Goal: Communication & Community: Ask a question

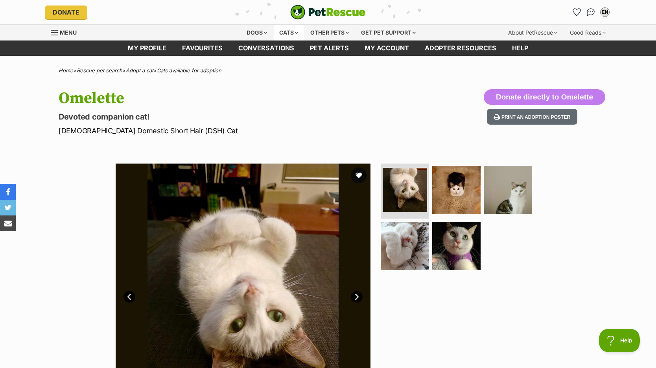
click at [287, 32] on div "Cats" at bounding box center [289, 33] width 30 height 16
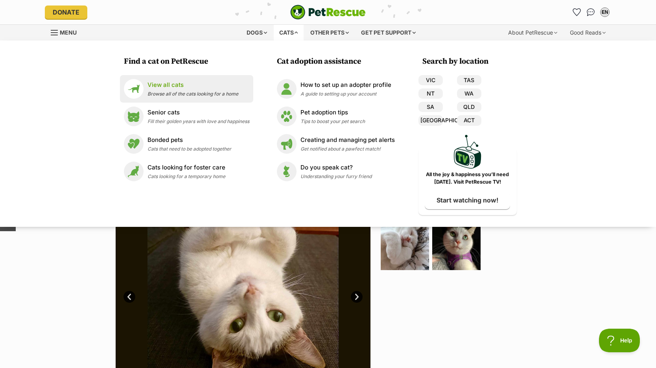
click at [173, 85] on p "View all cats" at bounding box center [193, 85] width 91 height 9
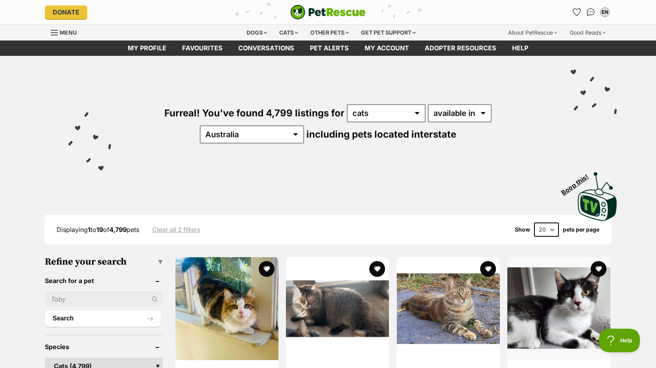
click at [102, 298] on input "text" at bounding box center [104, 299] width 118 height 15
type input "bhodi"
click at [45, 311] on button "Search" at bounding box center [103, 319] width 116 height 16
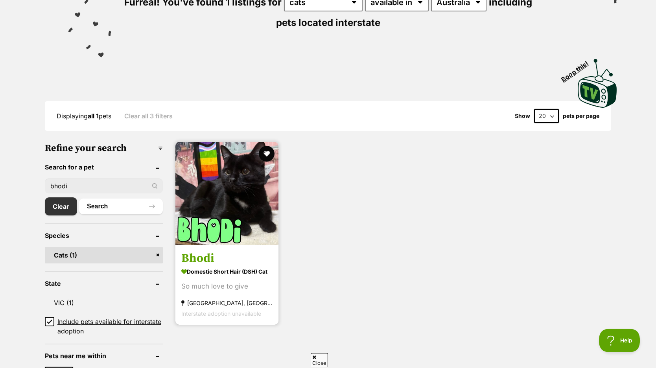
click at [232, 223] on img at bounding box center [226, 193] width 103 height 103
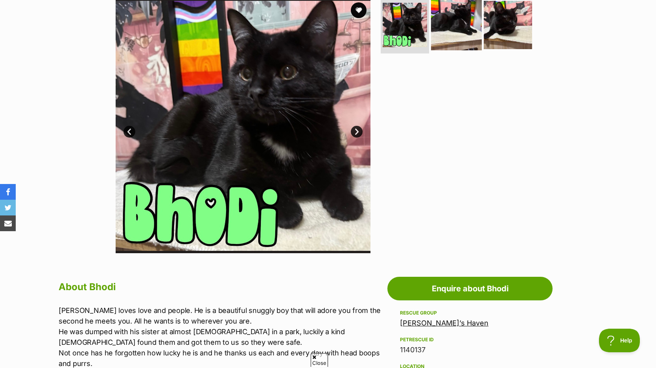
scroll to position [166, 0]
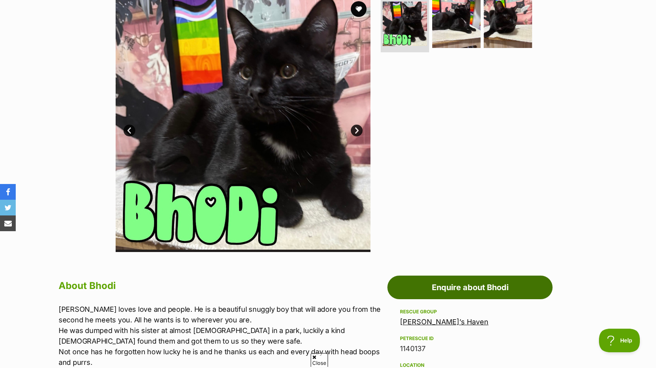
click at [470, 285] on link "Enquire about Bhodi" at bounding box center [469, 288] width 165 height 24
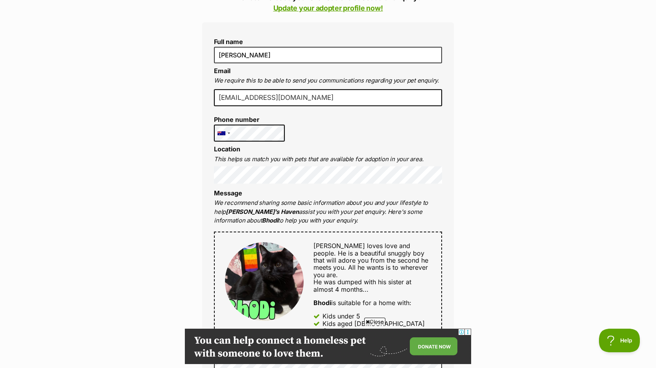
scroll to position [229, 0]
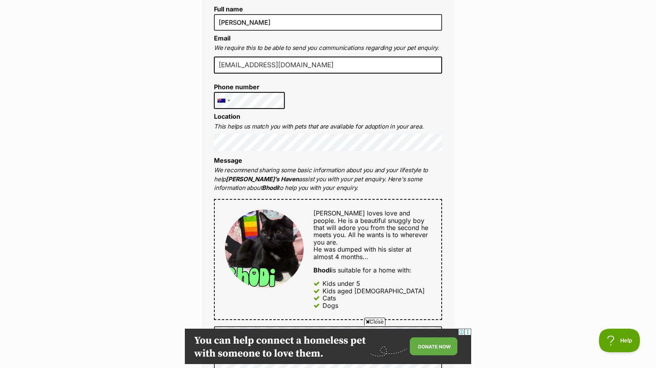
click at [367, 318] on span "Close" at bounding box center [374, 322] width 21 height 8
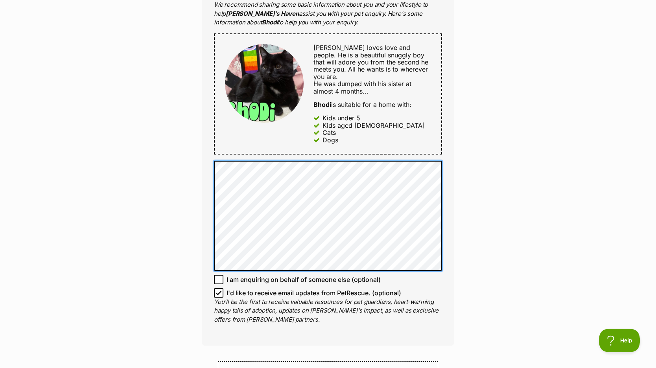
scroll to position [397, 0]
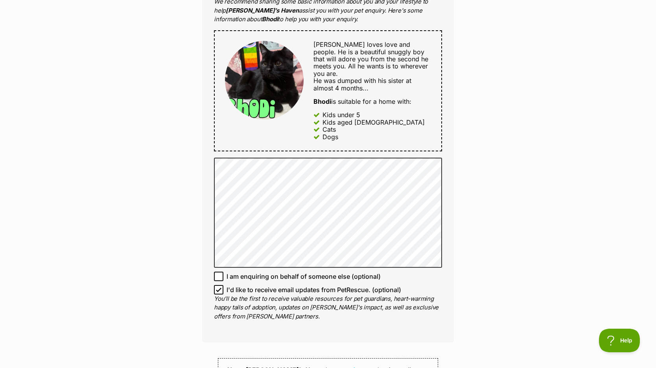
click at [219, 274] on icon at bounding box center [219, 277] width 6 height 6
click at [219, 272] on input "I am enquiring on behalf of someone else (optional)" at bounding box center [218, 276] width 9 height 9
checkbox input "true"
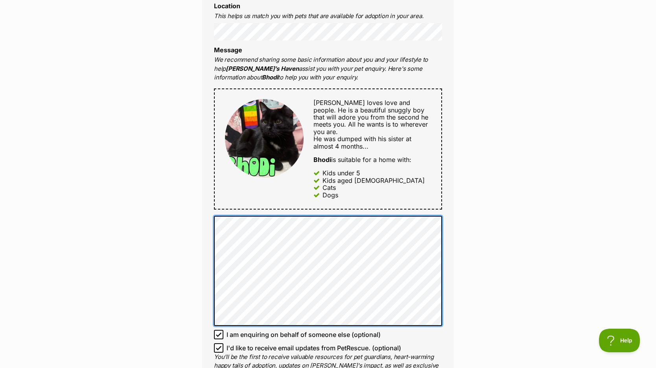
scroll to position [346, 0]
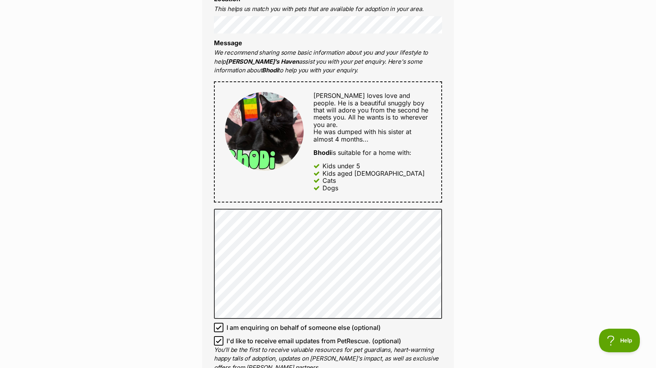
click at [151, 257] on div "Enquire about Bhodi Want to increase your chances of a successful enquiry? Upda…" at bounding box center [328, 206] width 656 height 963
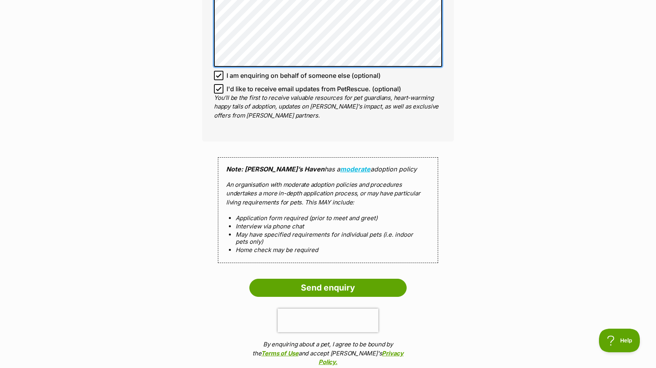
scroll to position [614, 0]
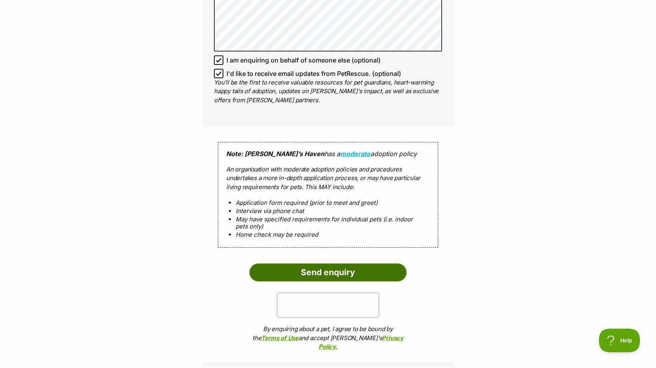
click at [310, 268] on input "Send enquiry" at bounding box center [327, 273] width 157 height 18
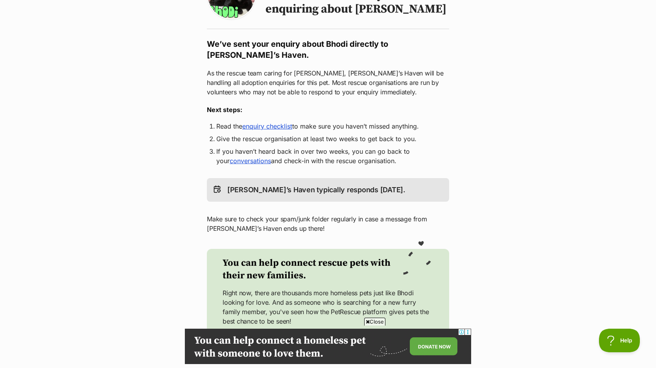
scroll to position [107, 0]
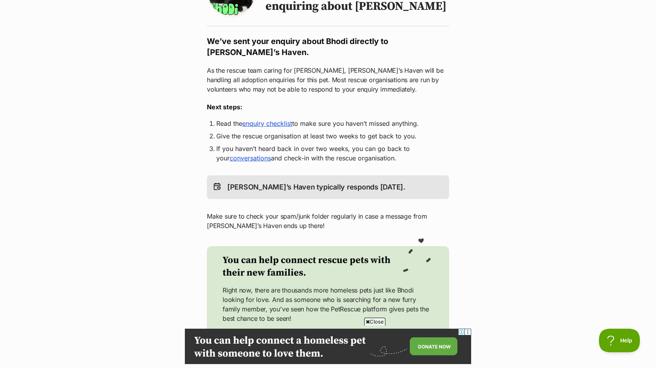
click at [268, 126] on link "enquiry checklist" at bounding box center [267, 124] width 50 height 8
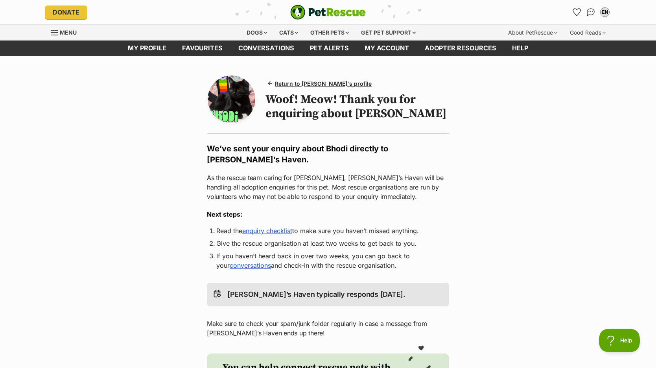
scroll to position [0, 0]
click at [292, 33] on div "Cats" at bounding box center [289, 33] width 30 height 16
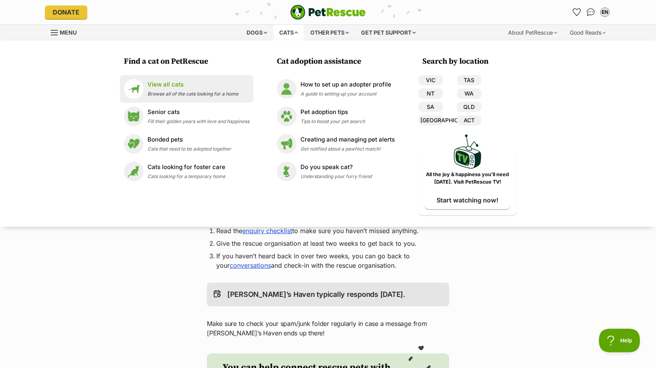
click at [184, 90] on div "View all cats Browse all of the cats looking for a home" at bounding box center [193, 88] width 91 height 17
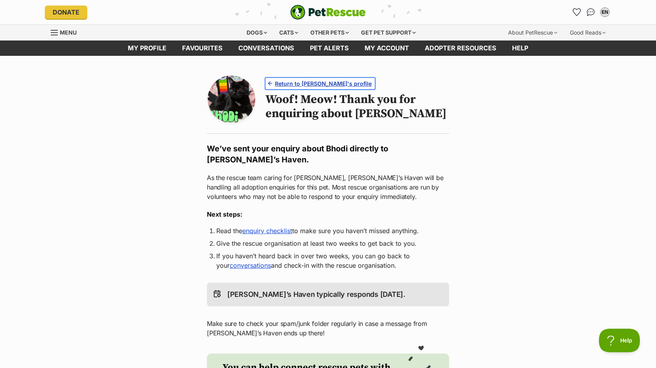
click at [332, 81] on span "Return to [PERSON_NAME]'s profile" at bounding box center [323, 83] width 97 height 8
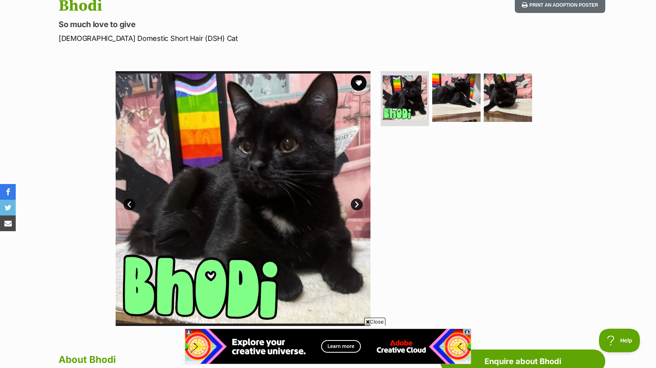
scroll to position [98, 0]
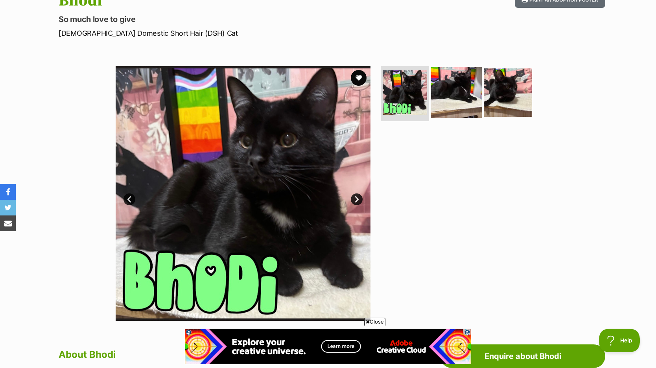
click at [453, 107] on img at bounding box center [456, 92] width 51 height 51
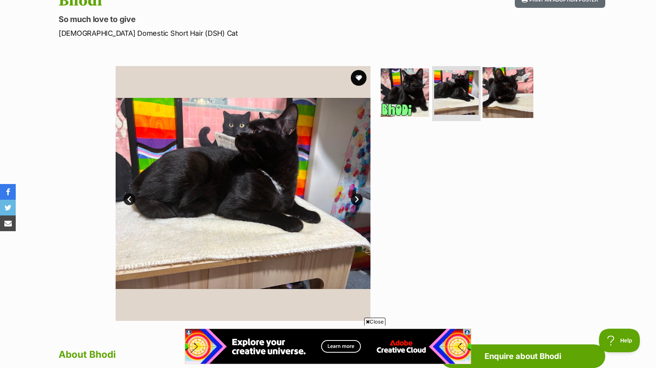
click at [529, 96] on img at bounding box center [508, 92] width 51 height 51
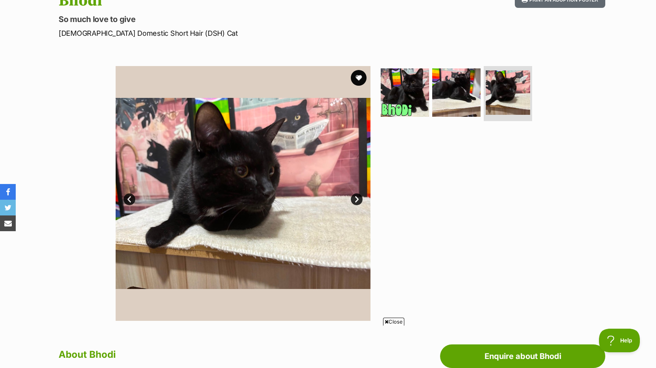
scroll to position [0, 0]
click at [359, 198] on link "Next" at bounding box center [357, 200] width 12 height 12
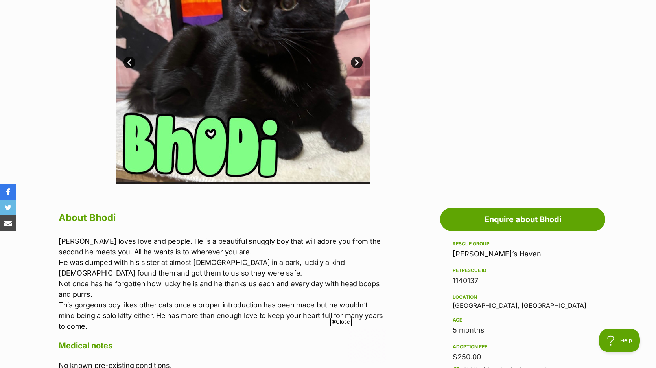
scroll to position [236, 0]
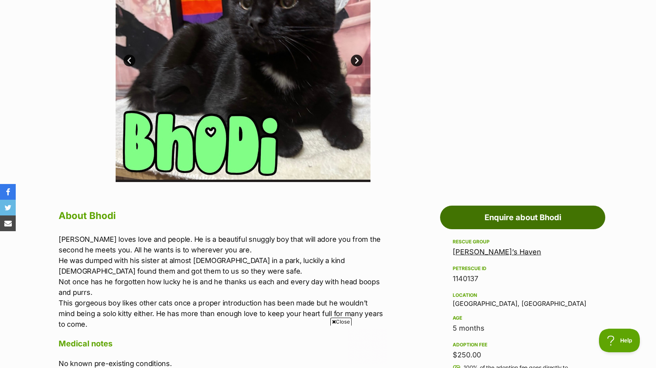
click at [502, 214] on link "Enquire about Bhodi" at bounding box center [522, 218] width 165 height 24
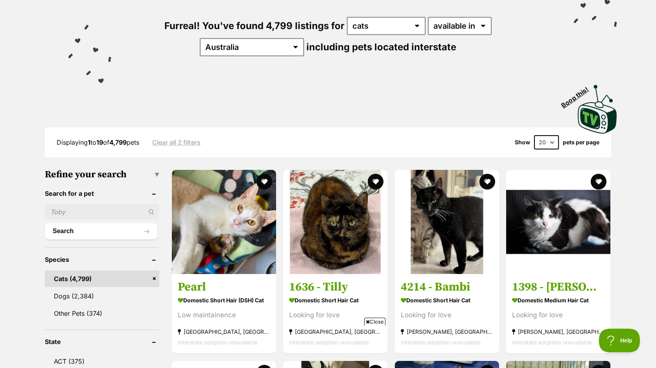
click at [107, 208] on input "text" at bounding box center [102, 212] width 114 height 15
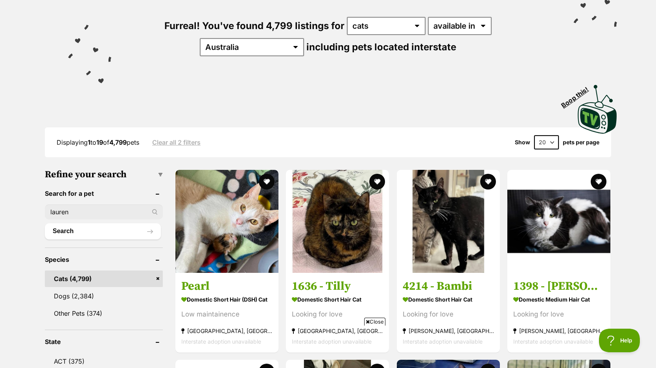
type input "lauren"
click at [45, 223] on button "Search" at bounding box center [103, 231] width 116 height 16
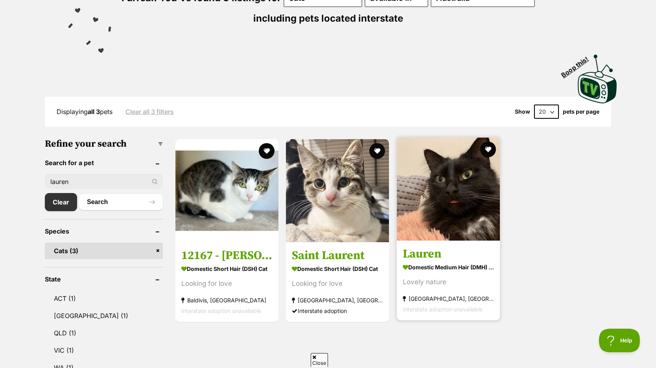
click at [454, 236] on img at bounding box center [448, 189] width 103 height 103
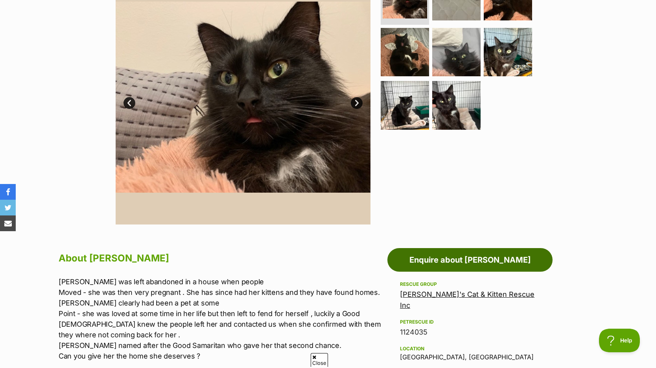
click at [467, 259] on link "Enquire about [PERSON_NAME]" at bounding box center [469, 260] width 165 height 24
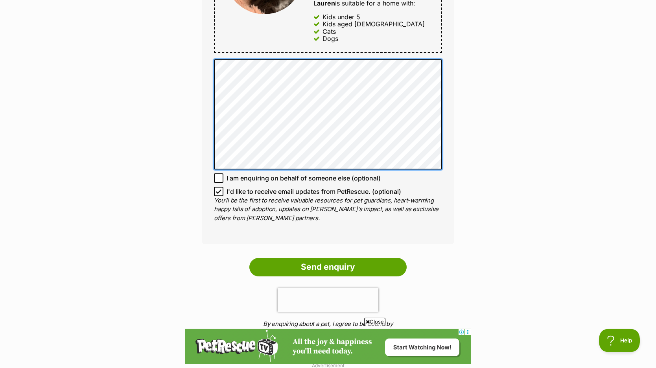
scroll to position [509, 0]
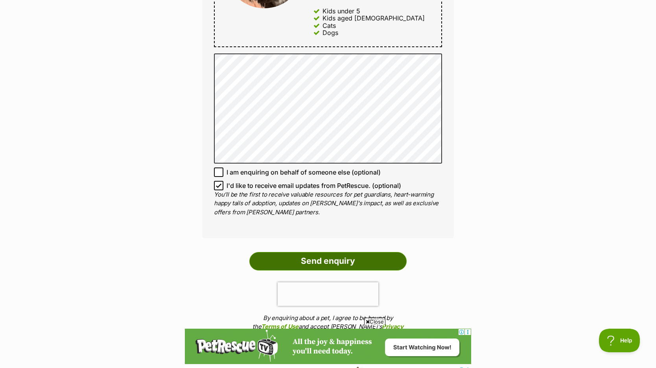
click at [321, 253] on input "Send enquiry" at bounding box center [327, 261] width 157 height 18
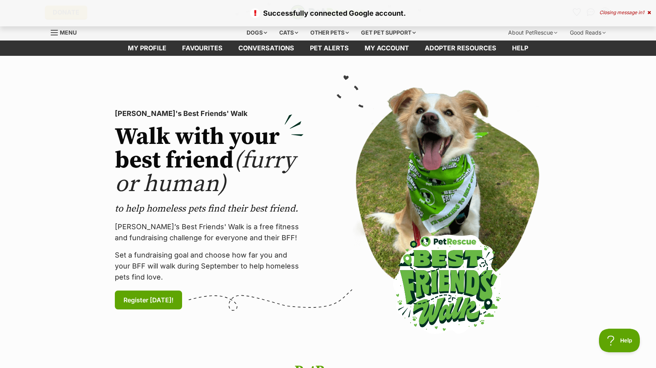
click at [648, 12] on icon at bounding box center [649, 12] width 4 height 5
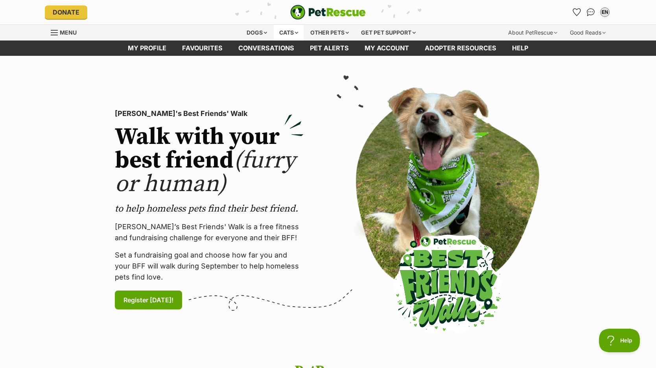
click at [290, 30] on div "Cats" at bounding box center [289, 33] width 30 height 16
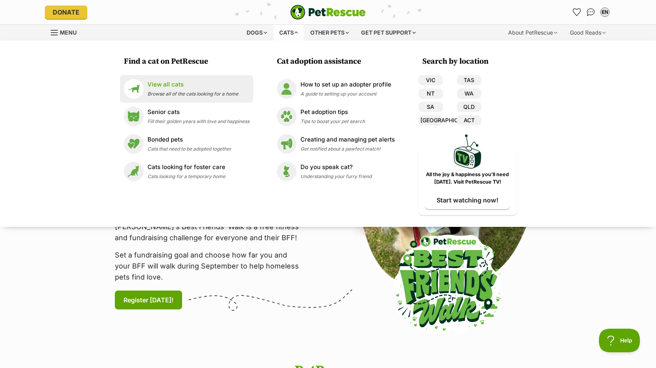
click at [170, 92] on span "Browse all of the cats looking for a home" at bounding box center [193, 94] width 91 height 6
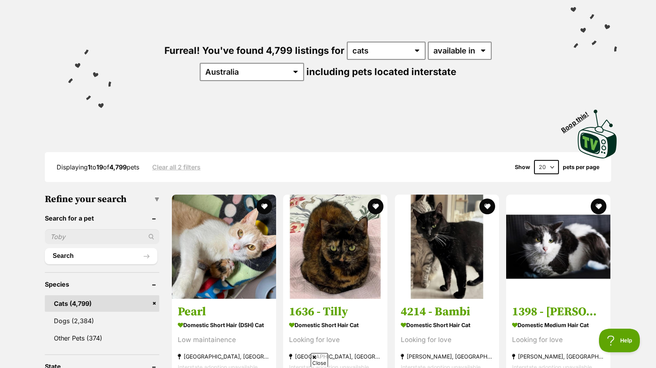
click at [94, 236] on input "text" at bounding box center [102, 236] width 114 height 15
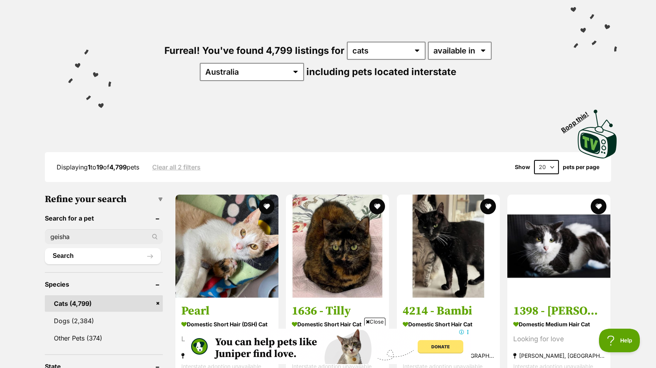
type input "geisha"
click at [45, 248] on button "Search" at bounding box center [103, 256] width 116 height 16
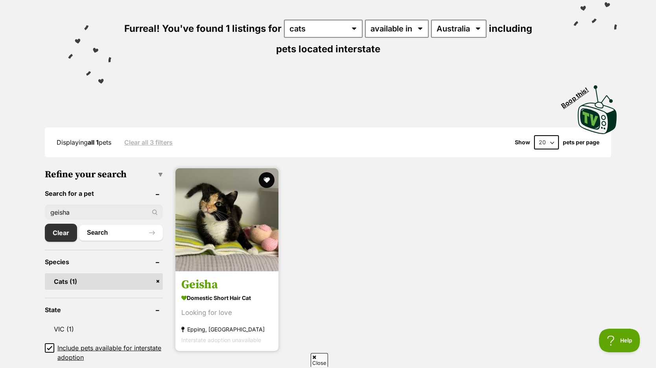
click at [223, 239] on img at bounding box center [226, 219] width 103 height 103
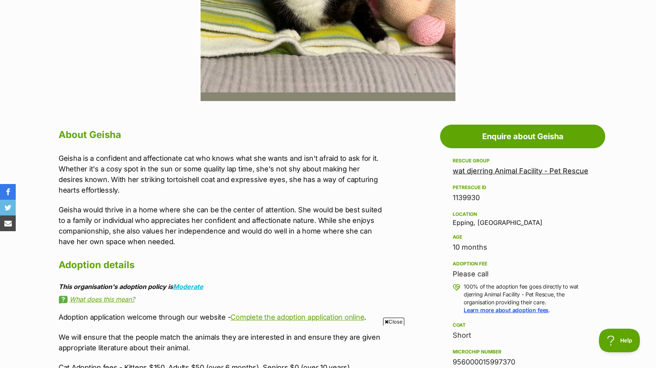
scroll to position [291, 0]
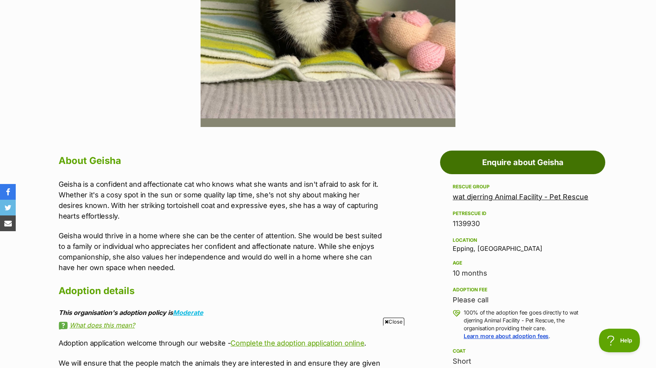
click at [534, 166] on link "Enquire about Geisha" at bounding box center [522, 163] width 165 height 24
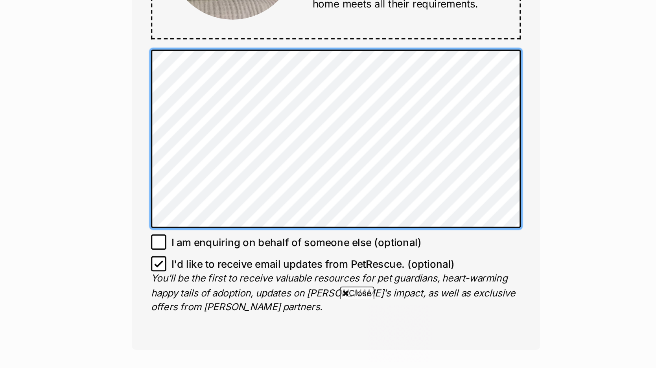
scroll to position [395, 0]
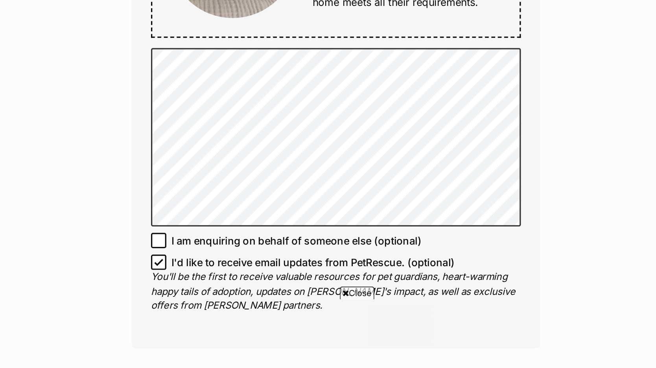
click at [219, 289] on icon at bounding box center [218, 290] width 5 height 4
click at [219, 289] on input "I am enquiring on behalf of someone else (optional)" at bounding box center [218, 289] width 9 height 9
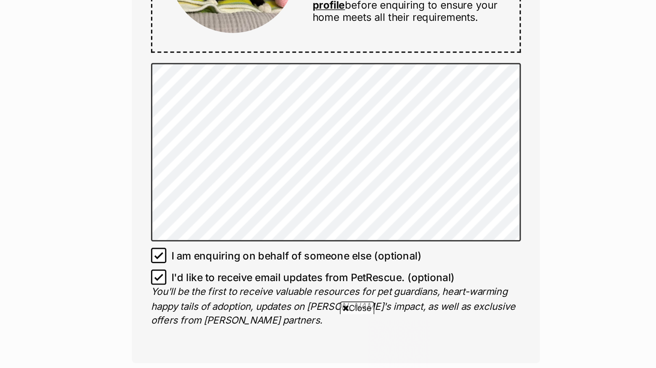
click at [219, 290] on icon at bounding box center [218, 290] width 5 height 4
click at [219, 290] on input "I am enquiring on behalf of someone else (optional)" at bounding box center [218, 289] width 9 height 9
checkbox input "false"
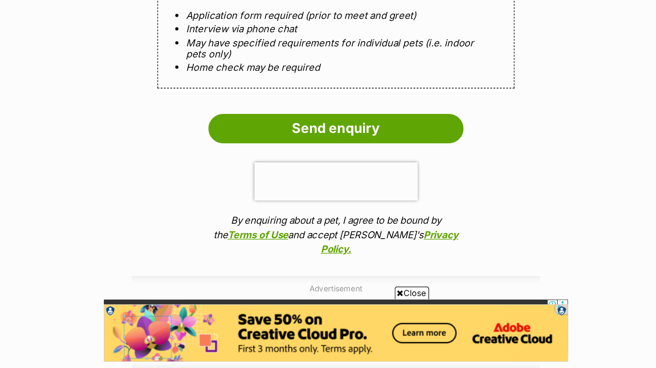
scroll to position [689, 0]
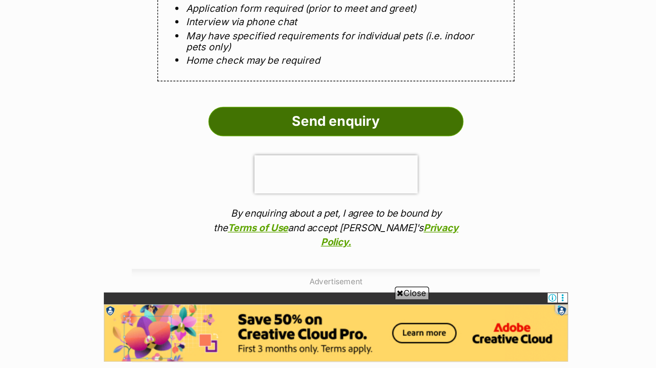
click at [333, 215] on input "Send enquiry" at bounding box center [327, 216] width 157 height 18
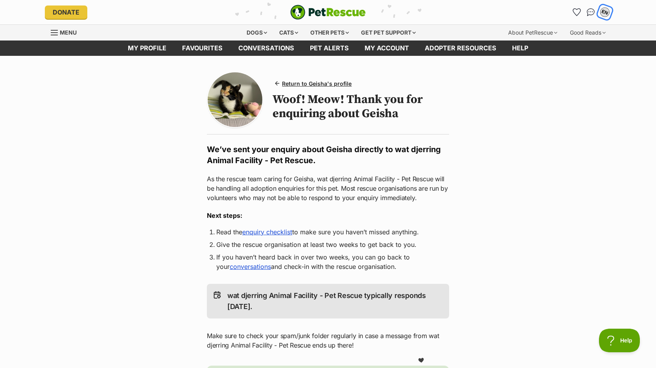
click at [605, 13] on div "EN" at bounding box center [605, 12] width 10 height 10
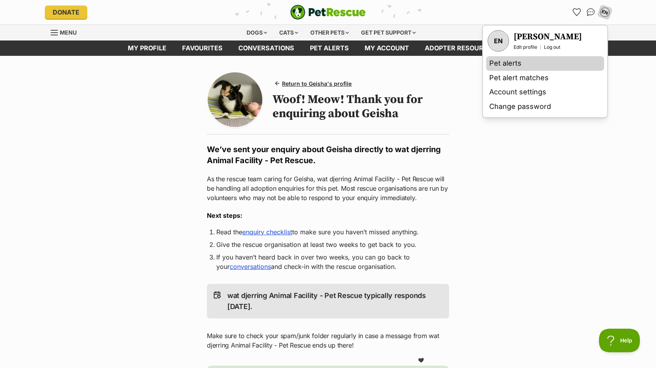
click at [540, 63] on link "Pet alerts" at bounding box center [545, 63] width 118 height 15
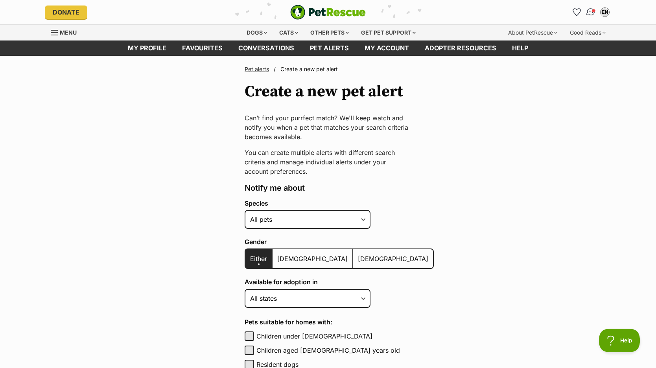
click at [590, 11] on img "Conversations" at bounding box center [591, 12] width 11 height 10
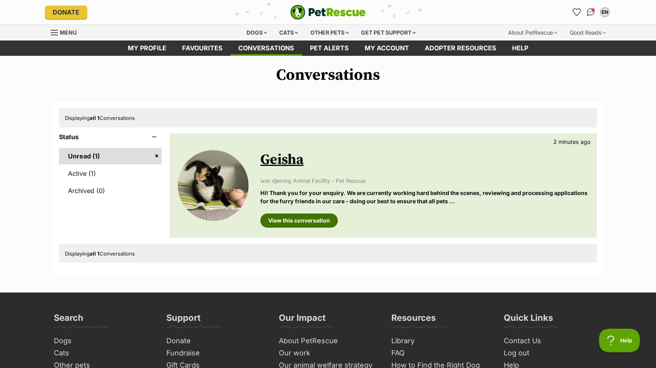
click at [290, 219] on link "View this conversation" at bounding box center [298, 221] width 77 height 14
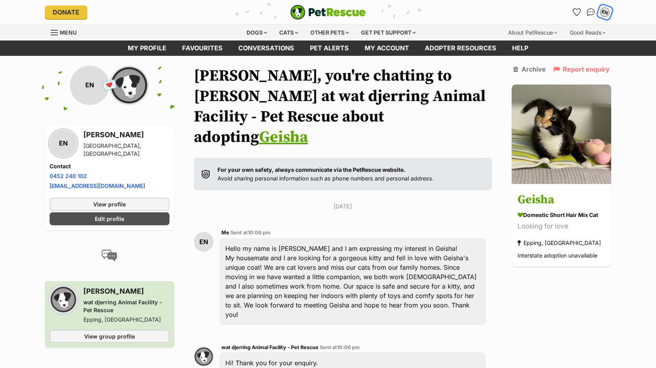
click at [606, 13] on div "EN" at bounding box center [605, 12] width 10 height 10
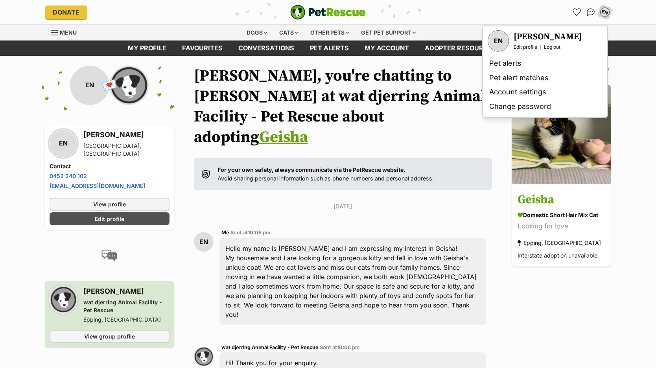
click at [363, 230] on div "Me Sent at 10:06 pm" at bounding box center [352, 233] width 263 height 6
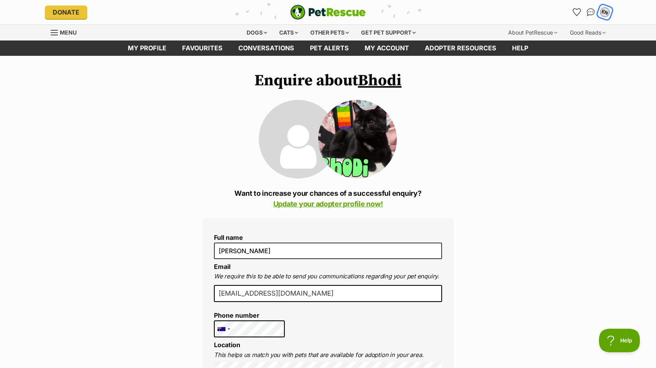
click at [605, 14] on div "EN" at bounding box center [605, 12] width 10 height 10
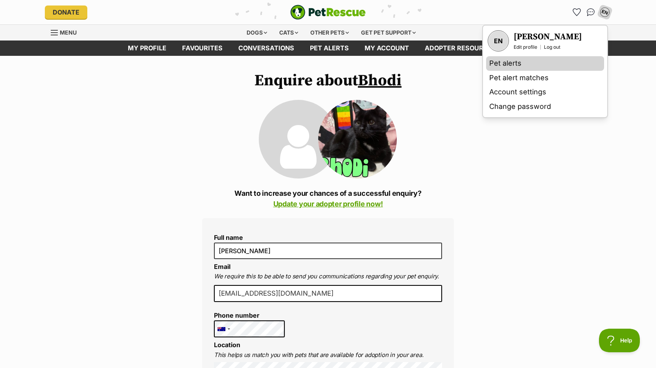
click at [509, 65] on link "Pet alerts" at bounding box center [545, 63] width 118 height 15
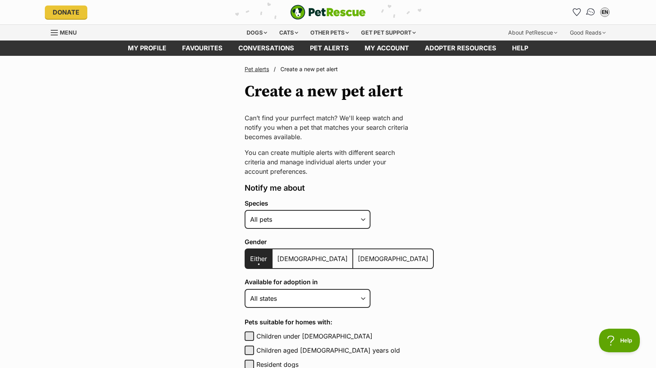
click at [587, 12] on img "Conversations" at bounding box center [591, 12] width 11 height 10
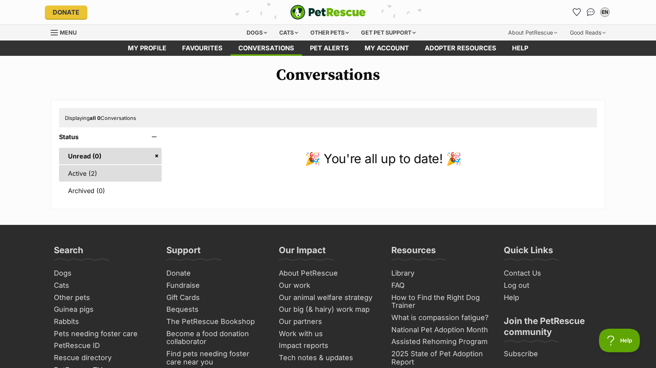
click at [125, 171] on link "Active (2)" at bounding box center [110, 173] width 103 height 17
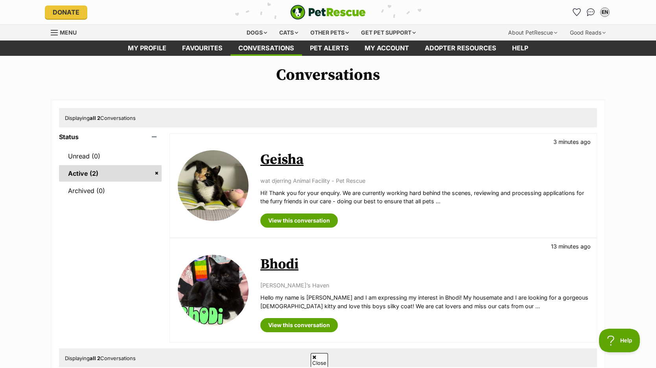
scroll to position [41, 0]
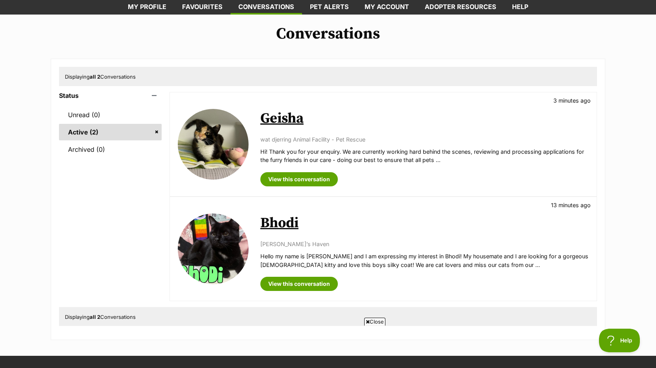
click at [278, 226] on link "Bhodi" at bounding box center [279, 223] width 38 height 18
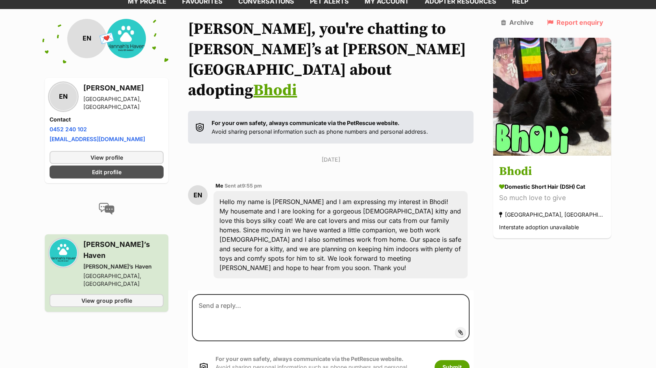
scroll to position [53, 0]
